Goal: Task Accomplishment & Management: Complete application form

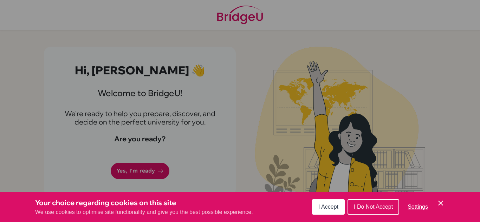
click at [326, 202] on button "I Accept" at bounding box center [328, 207] width 33 height 15
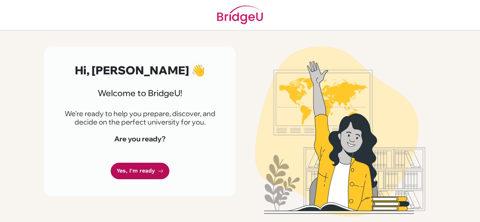
click at [150, 173] on link "Yes, I'm ready" at bounding box center [140, 171] width 59 height 17
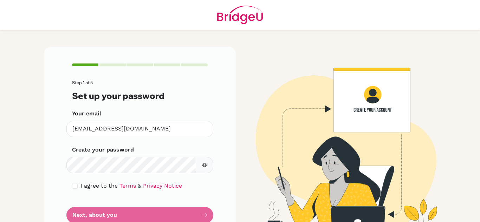
click at [202, 166] on icon "button" at bounding box center [205, 165] width 6 height 6
click at [80, 186] on span "I agree to the" at bounding box center [98, 186] width 37 height 7
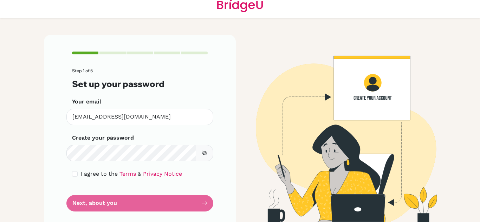
scroll to position [13, 0]
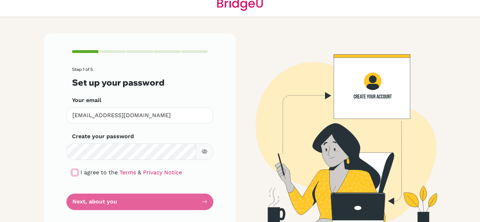
click at [72, 171] on input "checkbox" at bounding box center [75, 173] width 6 height 6
checkbox input "true"
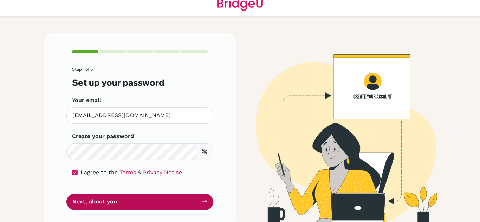
click at [112, 203] on button "Next, about you" at bounding box center [139, 202] width 147 height 17
